Goal: Transaction & Acquisition: Purchase product/service

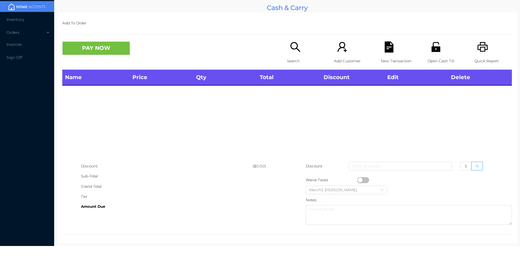
click at [292, 47] on icon "icon: search" at bounding box center [295, 46] width 11 height 11
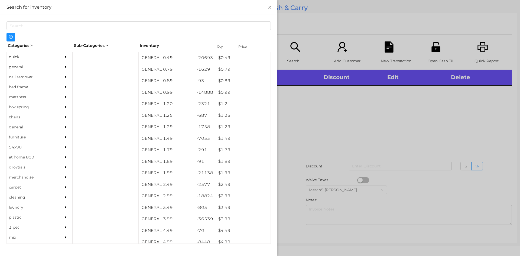
click at [48, 60] on div "quick" at bounding box center [31, 57] width 49 height 10
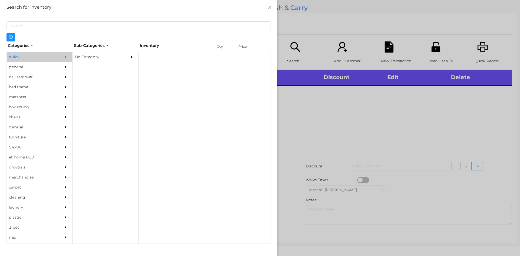
click at [61, 64] on div at bounding box center [66, 67] width 11 height 10
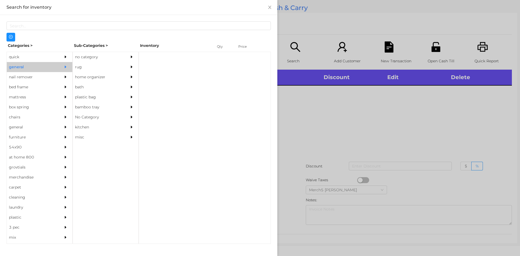
click at [96, 58] on div "no category" at bounding box center [97, 57] width 49 height 10
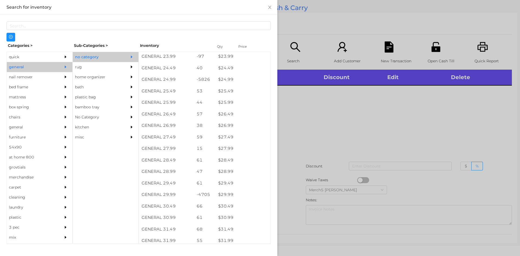
scroll to position [840, 0]
click at [312, 150] on div at bounding box center [260, 128] width 520 height 256
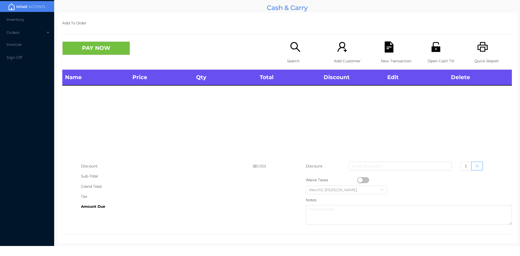
click at [298, 47] on icon "icon: search" at bounding box center [295, 46] width 11 height 11
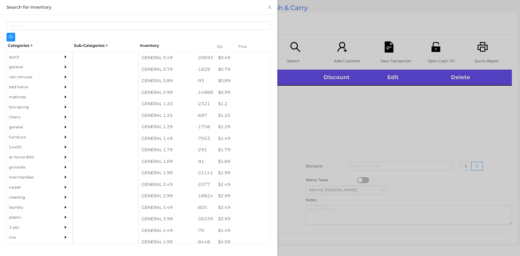
click at [61, 72] on div at bounding box center [66, 77] width 11 height 10
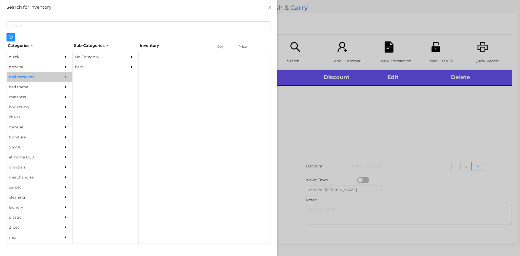
click at [64, 66] on icon "icon: caret-right" at bounding box center [66, 67] width 4 height 4
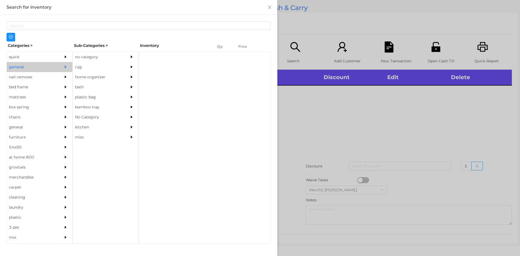
click at [87, 58] on div "no category" at bounding box center [97, 57] width 49 height 10
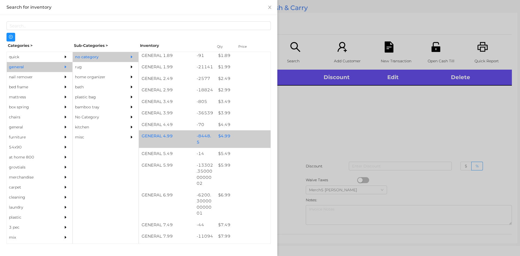
scroll to position [135, 0]
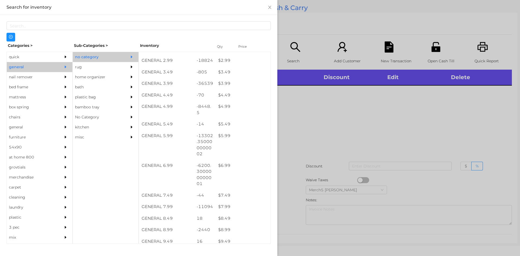
click at [320, 112] on div at bounding box center [260, 128] width 520 height 256
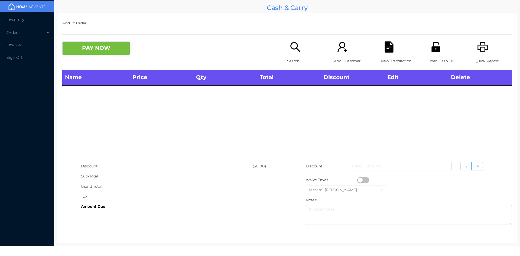
click at [431, 50] on icon "icon: unlock" at bounding box center [435, 47] width 9 height 10
click at [302, 57] on p "Search" at bounding box center [305, 61] width 37 height 10
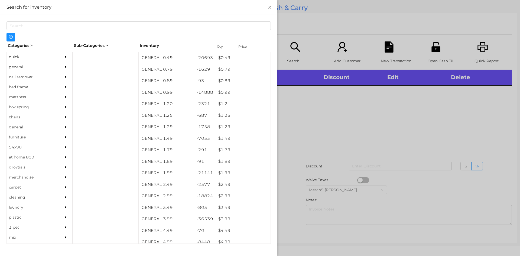
click at [19, 67] on div "general" at bounding box center [31, 67] width 49 height 10
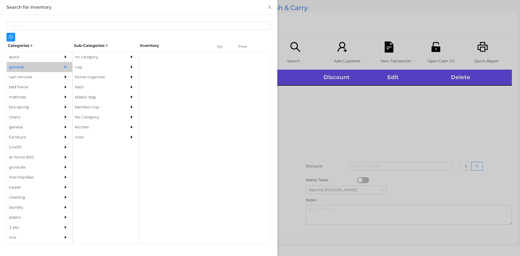
click at [132, 56] on icon "icon: caret-right" at bounding box center [132, 57] width 4 height 4
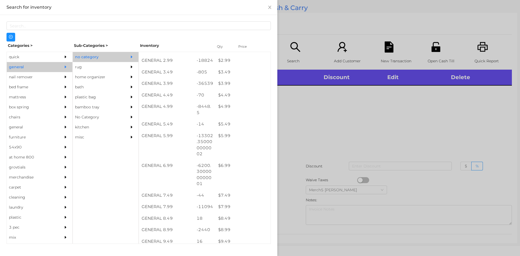
scroll to position [271, 0]
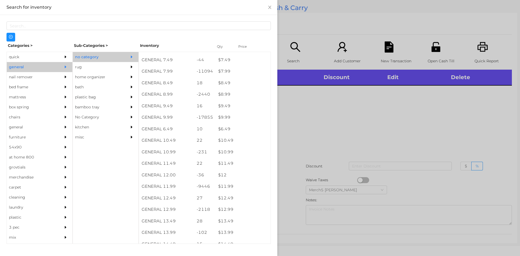
click at [392, 133] on div at bounding box center [260, 128] width 520 height 256
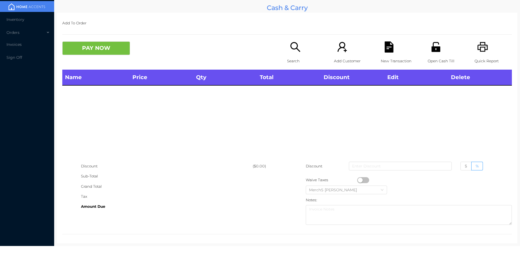
click at [300, 53] on div "Search" at bounding box center [305, 55] width 37 height 28
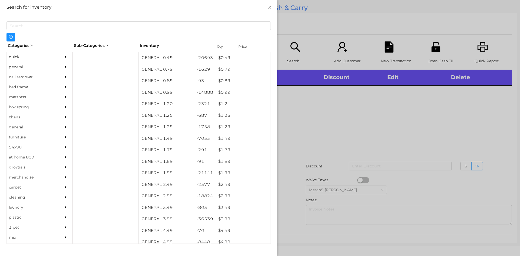
click at [32, 72] on div "nail remover" at bounding box center [31, 77] width 49 height 10
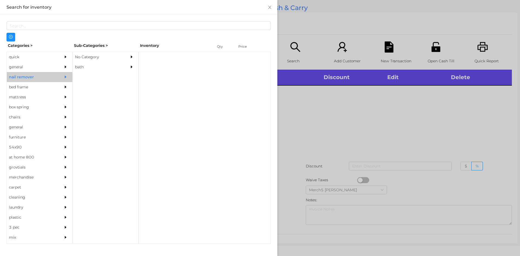
click at [67, 65] on div at bounding box center [66, 67] width 11 height 10
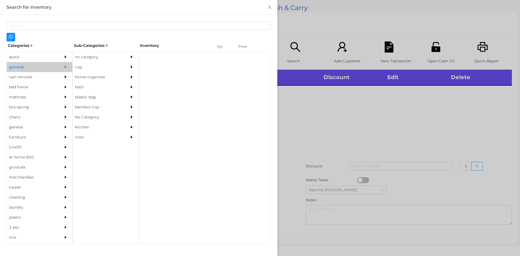
click at [114, 53] on div "no category" at bounding box center [97, 57] width 49 height 10
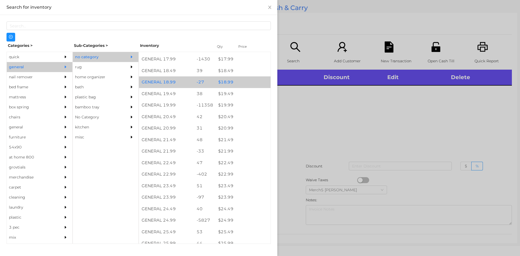
scroll to position [596, 0]
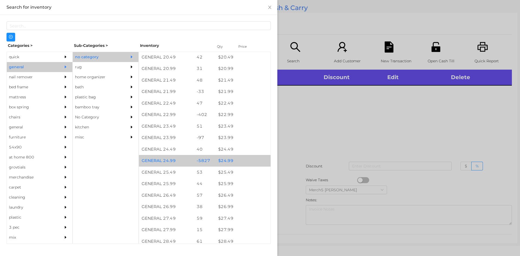
click at [231, 164] on div "$ 24.99" at bounding box center [243, 161] width 55 height 12
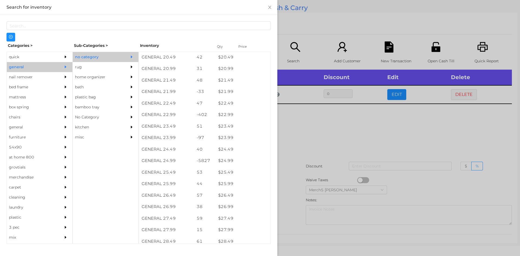
click at [314, 130] on div at bounding box center [260, 128] width 520 height 256
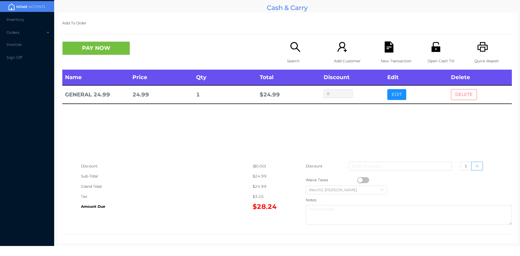
click at [453, 92] on button "DELETE" at bounding box center [464, 94] width 26 height 11
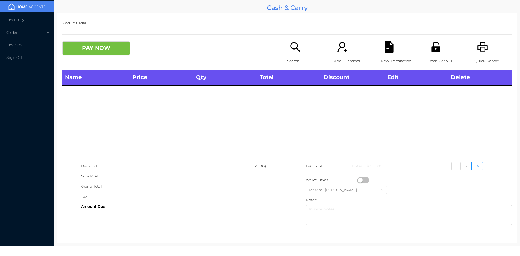
click at [290, 49] on icon "icon: search" at bounding box center [295, 46] width 11 height 11
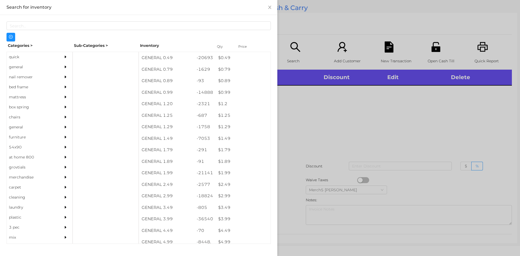
click at [56, 64] on div "general" at bounding box center [40, 67] width 66 height 10
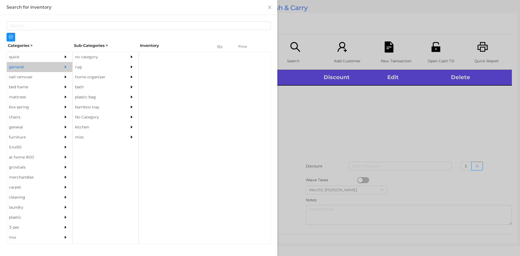
click at [113, 54] on div "no category" at bounding box center [97, 57] width 49 height 10
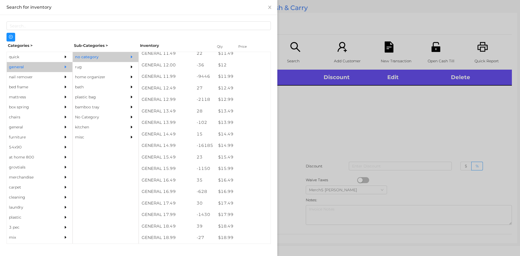
scroll to position [394, 0]
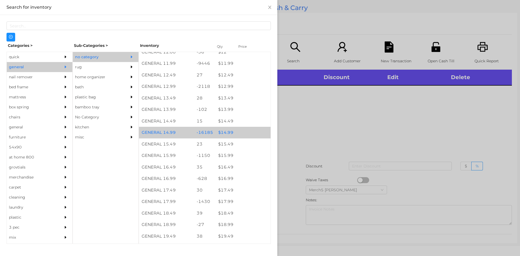
click at [241, 134] on div "$ 14.99" at bounding box center [243, 133] width 55 height 12
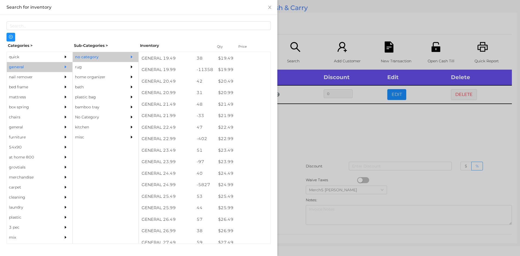
scroll to position [576, 0]
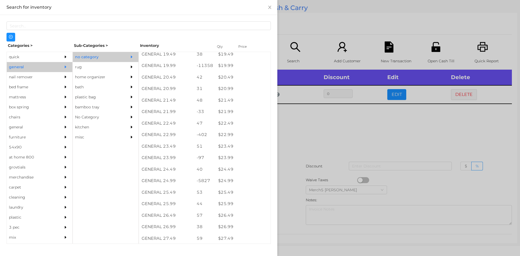
click at [238, 69] on div "$ 19.99" at bounding box center [243, 66] width 55 height 12
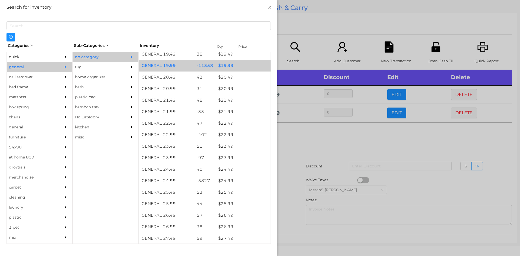
click at [242, 68] on div "$ 19.99" at bounding box center [243, 66] width 55 height 12
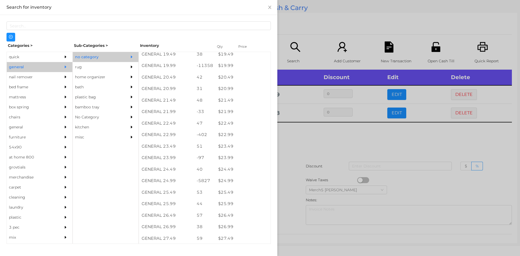
click at [311, 146] on div at bounding box center [260, 128] width 520 height 256
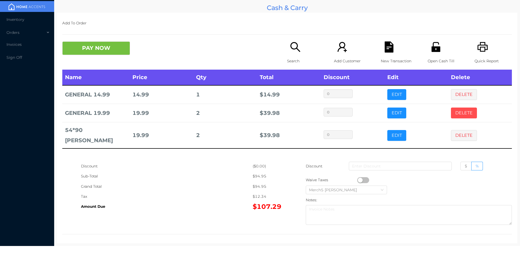
click at [466, 111] on button "DELETE" at bounding box center [464, 113] width 26 height 11
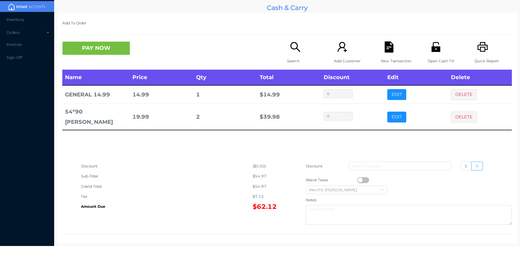
click at [298, 44] on icon "icon: search" at bounding box center [295, 46] width 11 height 11
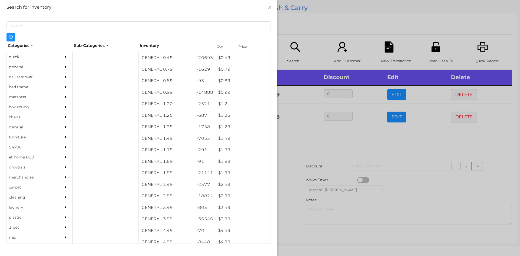
click at [53, 67] on div "general" at bounding box center [40, 67] width 66 height 10
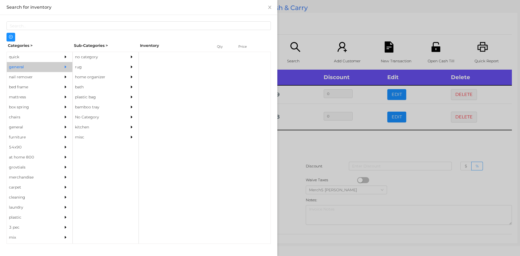
click at [105, 56] on div "no category" at bounding box center [97, 57] width 49 height 10
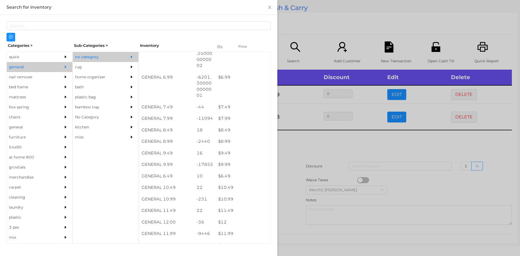
scroll to position [267, 0]
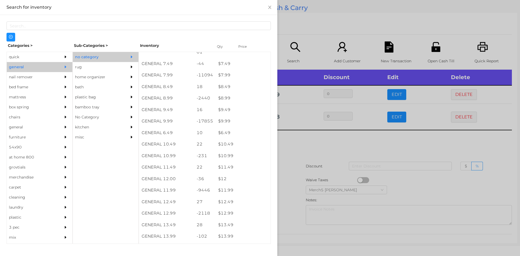
click at [238, 212] on div "$ 12.99" at bounding box center [243, 213] width 55 height 12
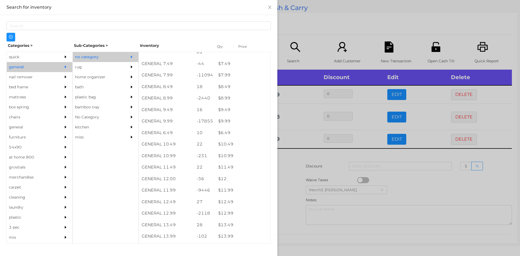
click at [307, 160] on div at bounding box center [260, 128] width 520 height 256
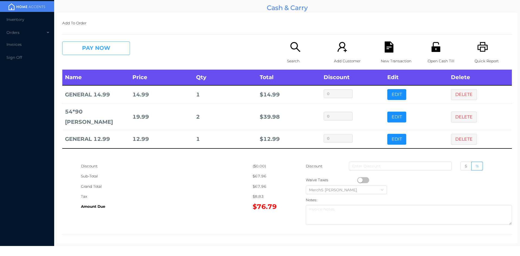
click at [116, 49] on button "PAY NOW" at bounding box center [96, 48] width 68 height 14
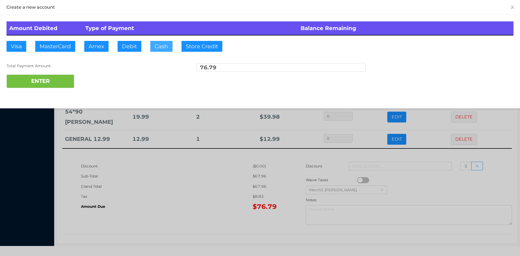
click at [164, 46] on button "Cash" at bounding box center [161, 46] width 22 height 11
type input "100"
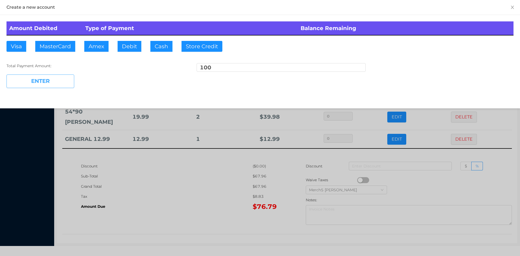
click at [64, 76] on button "ENTER" at bounding box center [41, 81] width 68 height 14
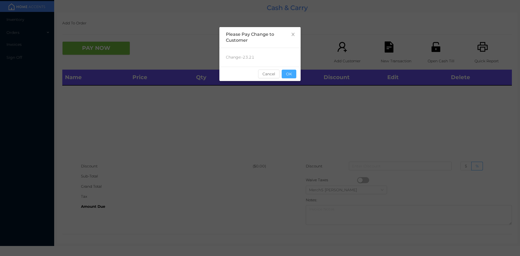
click at [289, 75] on button "OK" at bounding box center [289, 74] width 15 height 9
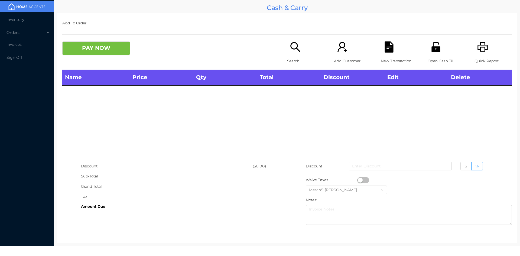
click at [478, 54] on div "Quick Report" at bounding box center [493, 55] width 37 height 28
click at [296, 54] on div "Search" at bounding box center [305, 55] width 37 height 28
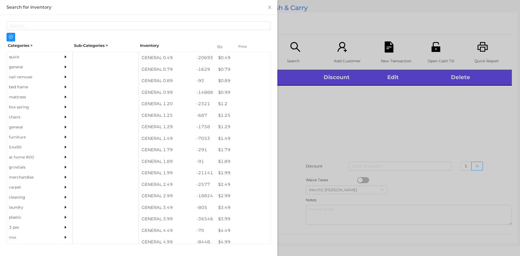
click at [55, 69] on div "general" at bounding box center [40, 67] width 66 height 10
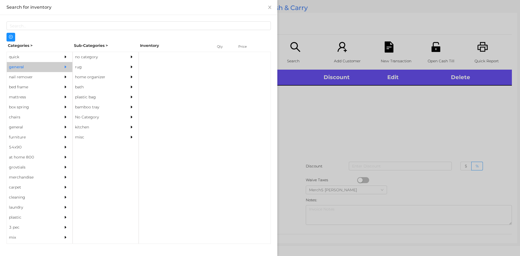
click at [93, 57] on div "no category" at bounding box center [97, 57] width 49 height 10
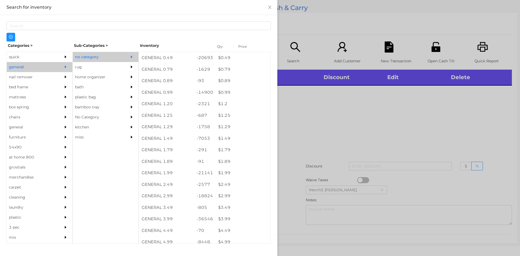
scroll to position [163, 0]
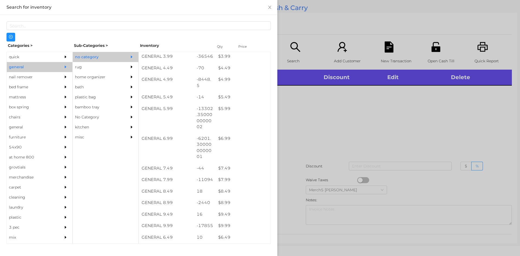
click at [336, 108] on div at bounding box center [260, 128] width 520 height 256
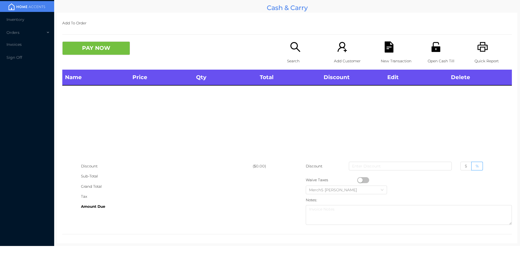
click at [306, 52] on div "Search" at bounding box center [305, 55] width 37 height 28
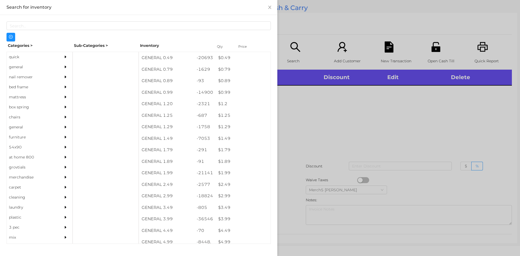
click at [48, 63] on div "general" at bounding box center [31, 67] width 49 height 10
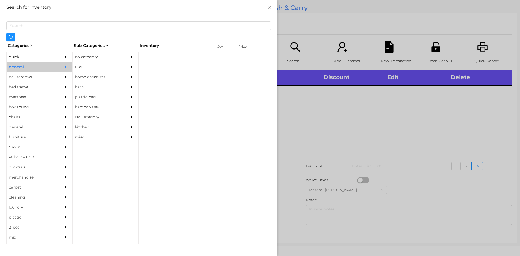
click at [111, 54] on div "no category" at bounding box center [97, 57] width 49 height 10
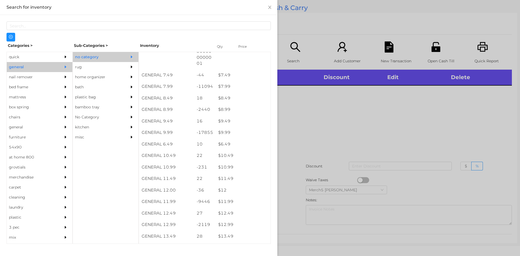
scroll to position [271, 0]
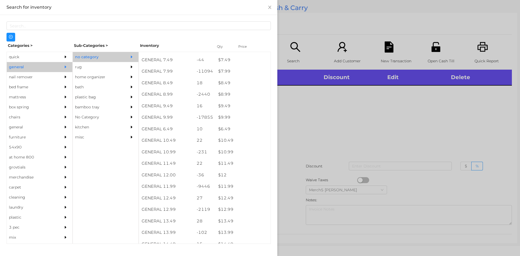
click at [372, 108] on div at bounding box center [260, 128] width 520 height 256
